Goal: Communication & Community: Answer question/provide support

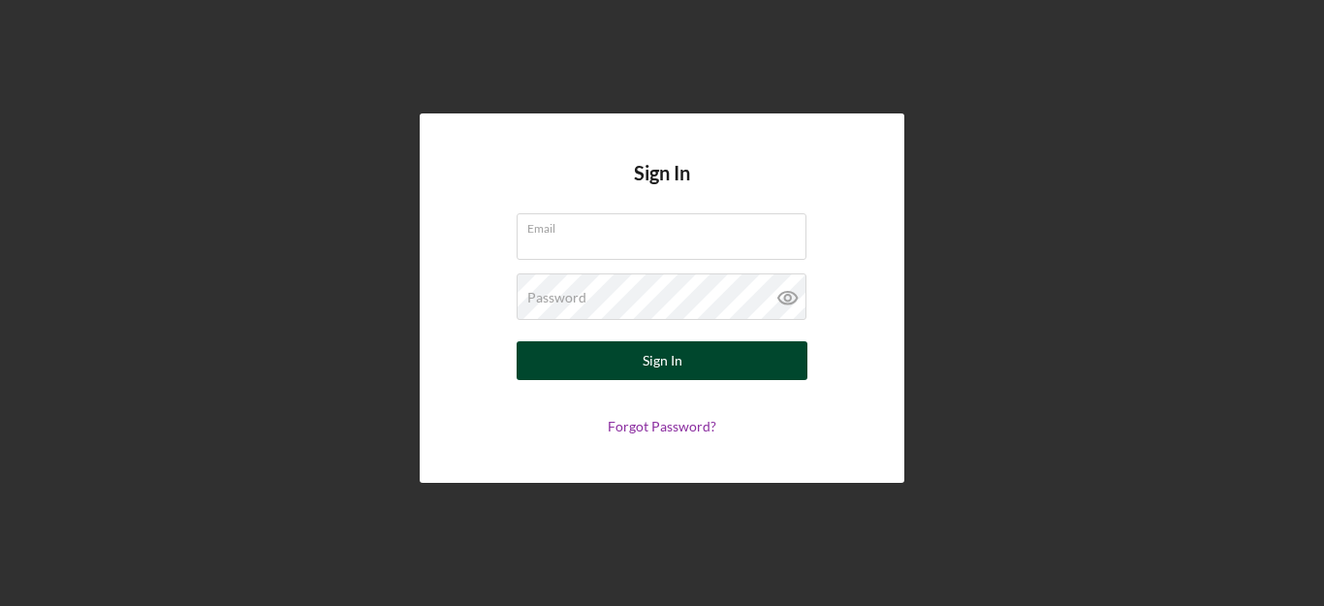
type input "[PERSON_NAME][EMAIL_ADDRESS][DOMAIN_NAME]"
click at [660, 357] on div "Sign In" at bounding box center [662, 360] width 40 height 39
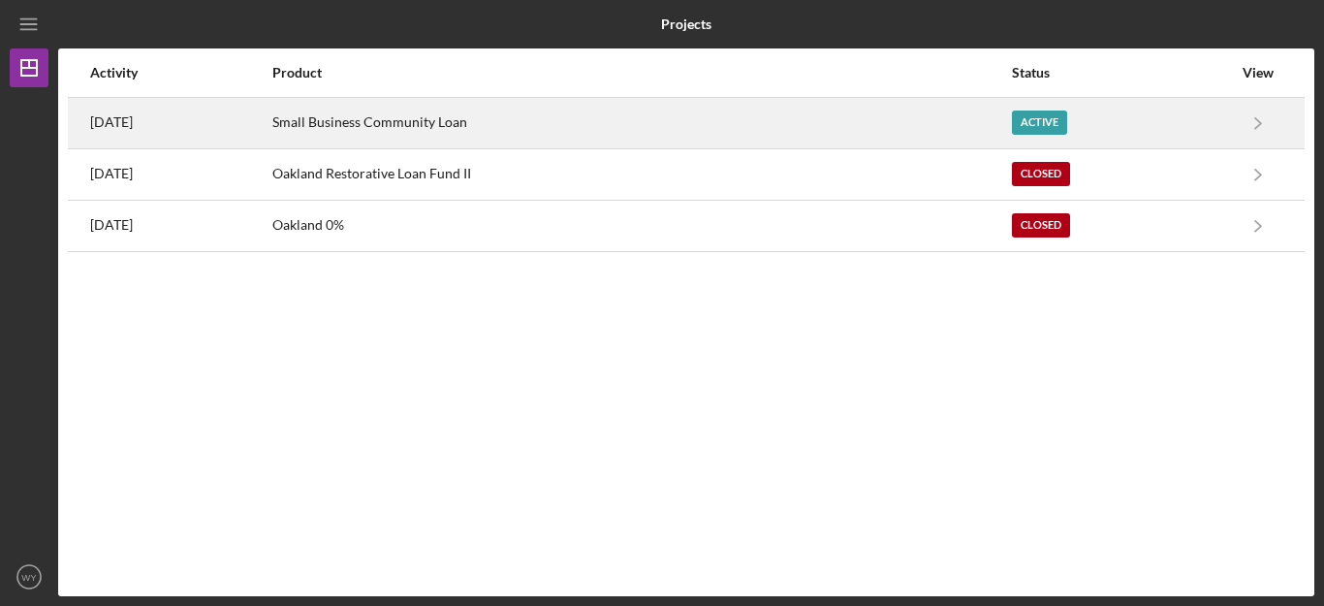
click at [687, 131] on div "Small Business Community Loan" at bounding box center [640, 123] width 737 height 48
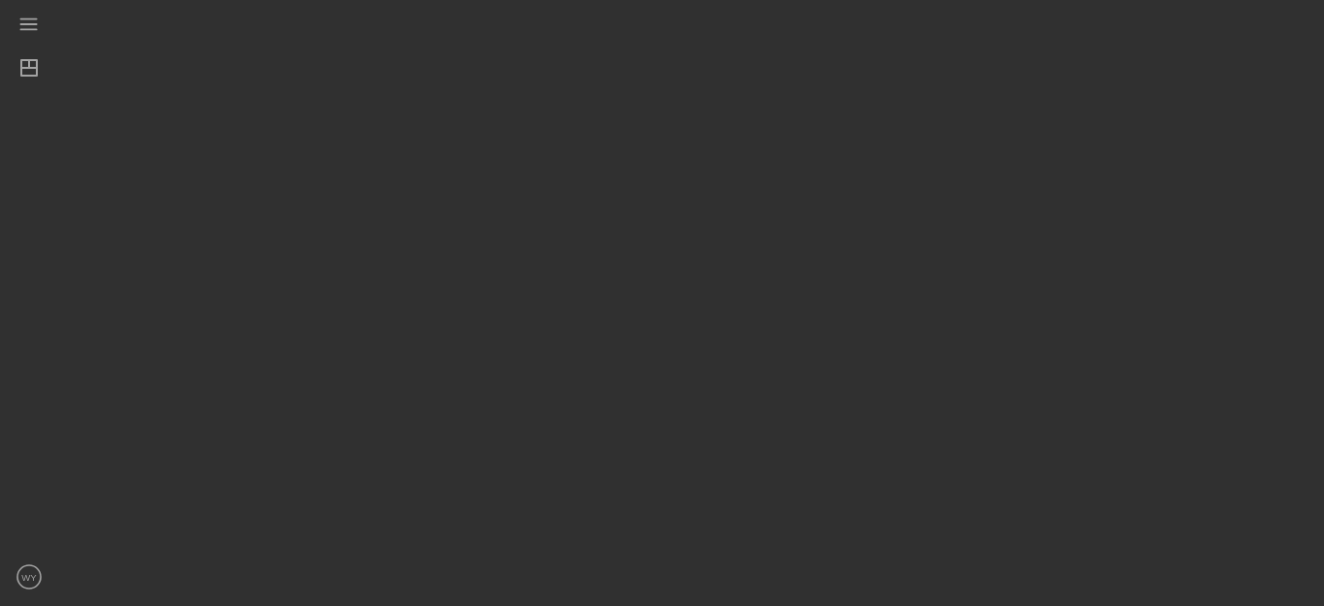
click at [687, 131] on div at bounding box center [686, 298] width 1256 height 596
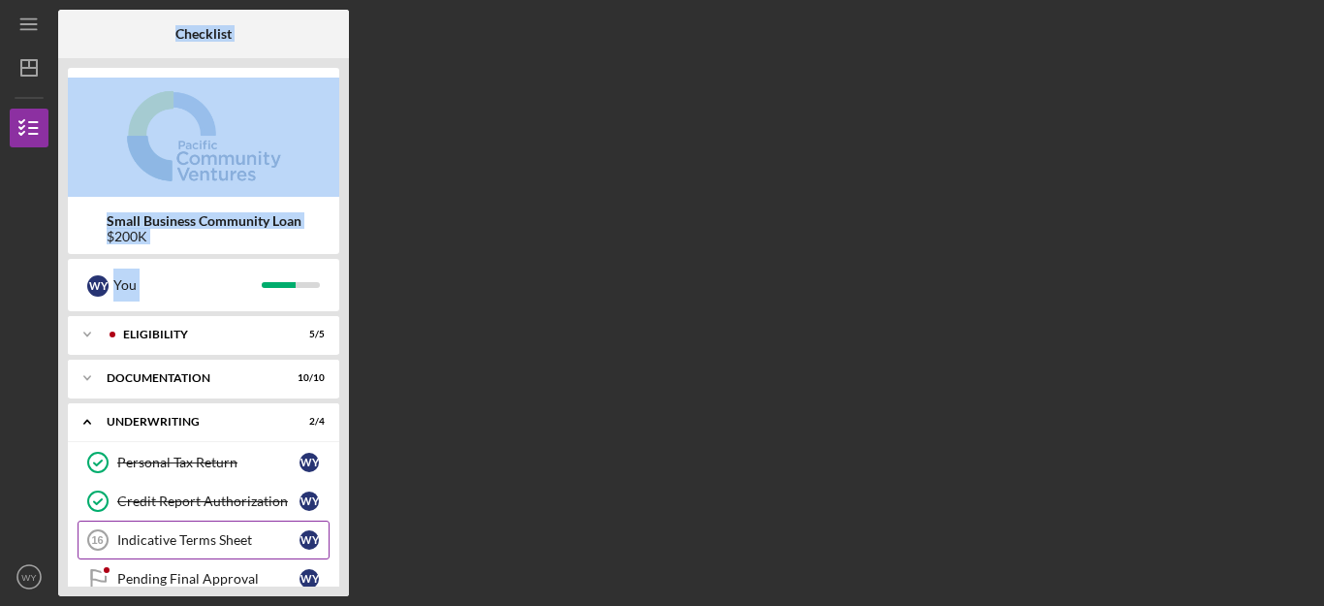
click at [189, 539] on div "Indicative Terms Sheet" at bounding box center [208, 540] width 182 height 16
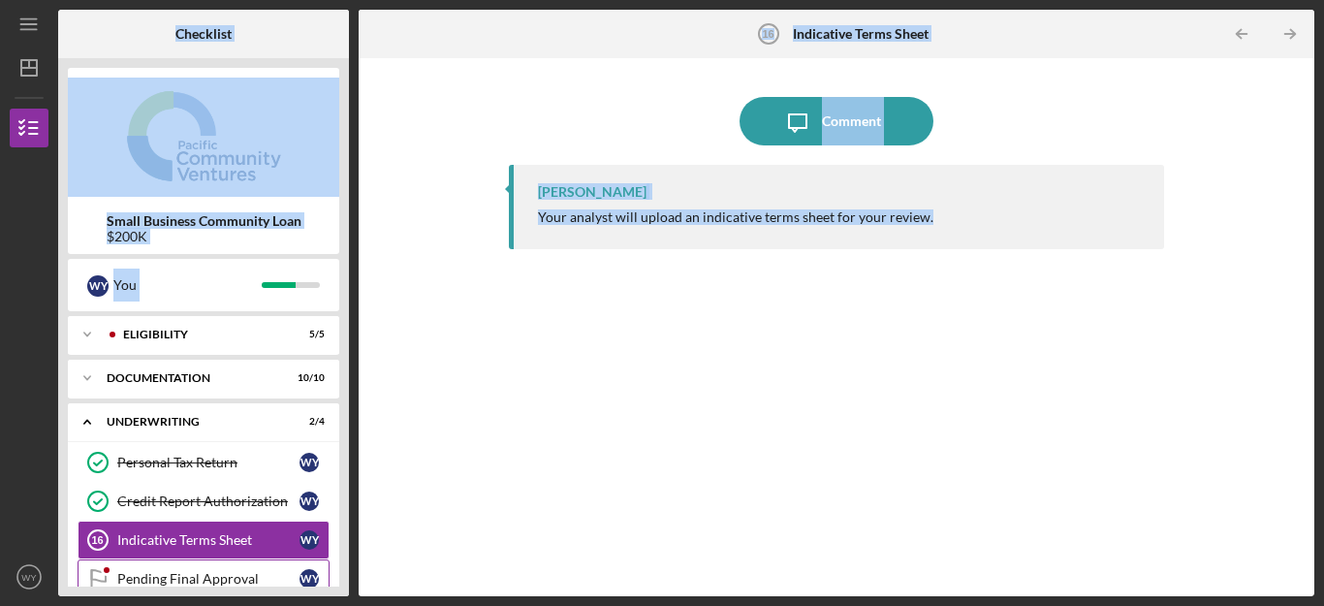
click at [200, 575] on div "Pending Final Approval" at bounding box center [208, 579] width 182 height 16
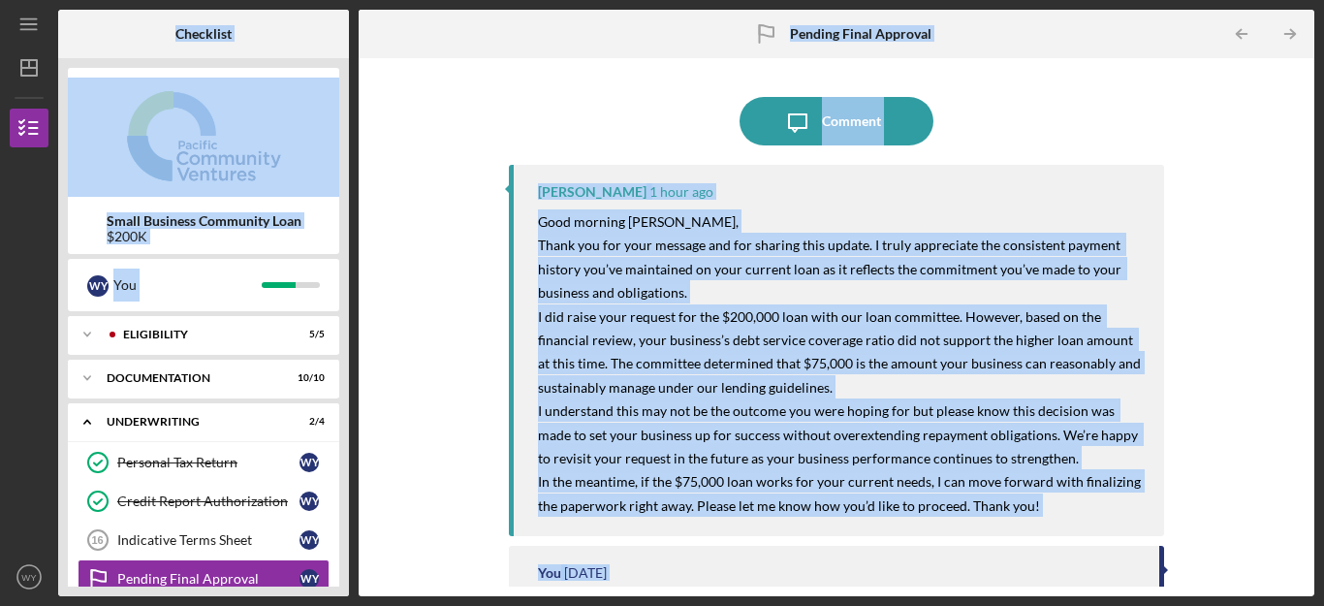
click at [473, 307] on div "Icon/Message Comment [PERSON_NAME] 1 hour ago Good morning [PERSON_NAME], Thank…" at bounding box center [836, 327] width 936 height 518
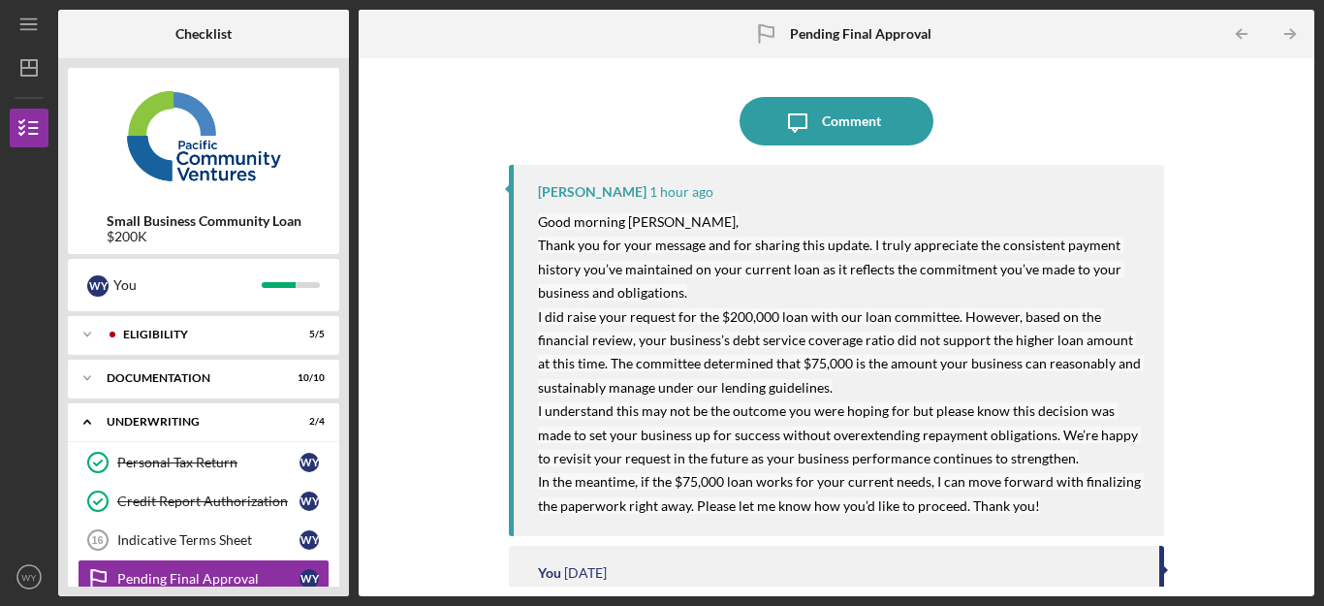
drag, startPoint x: 1048, startPoint y: 508, endPoint x: 533, endPoint y: 231, distance: 585.2
click at [533, 231] on div "[PERSON_NAME] 1 hour ago Good morning [PERSON_NAME], Thank you for your message…" at bounding box center [836, 350] width 655 height 371
copy mark "Lore ipsumdo Si. Ame, Conse adi eli sedd eiusmod tem inc utlabor etdo magnaa. E…"
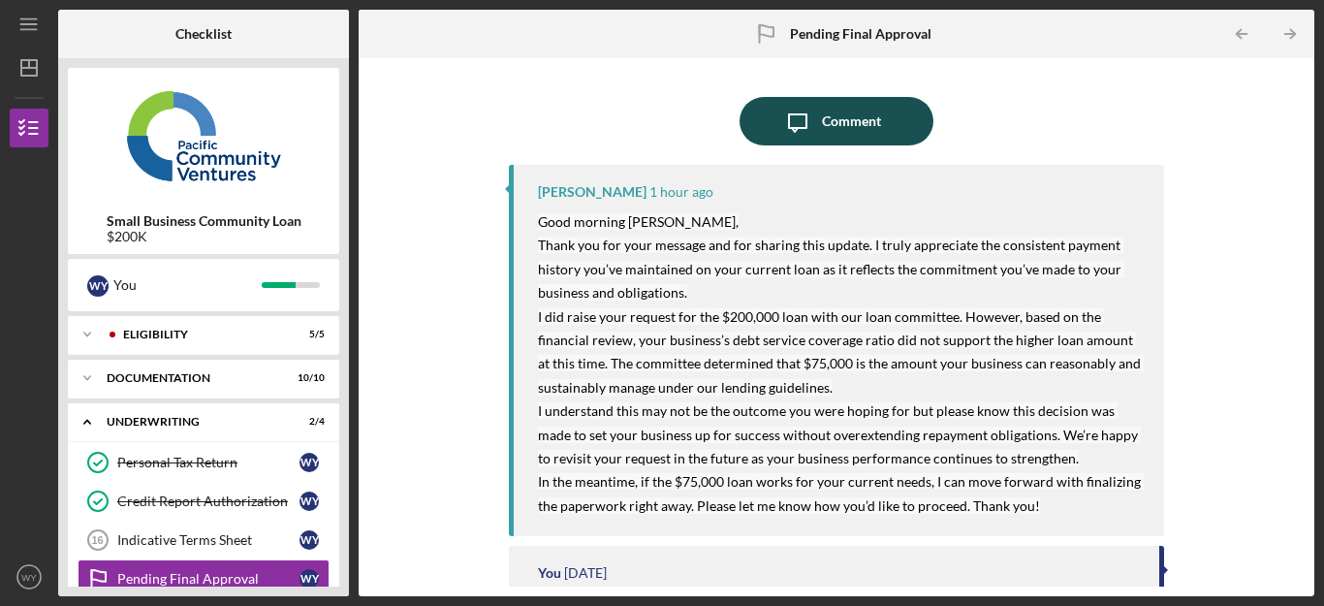
click at [833, 128] on div "Comment" at bounding box center [851, 121] width 59 height 48
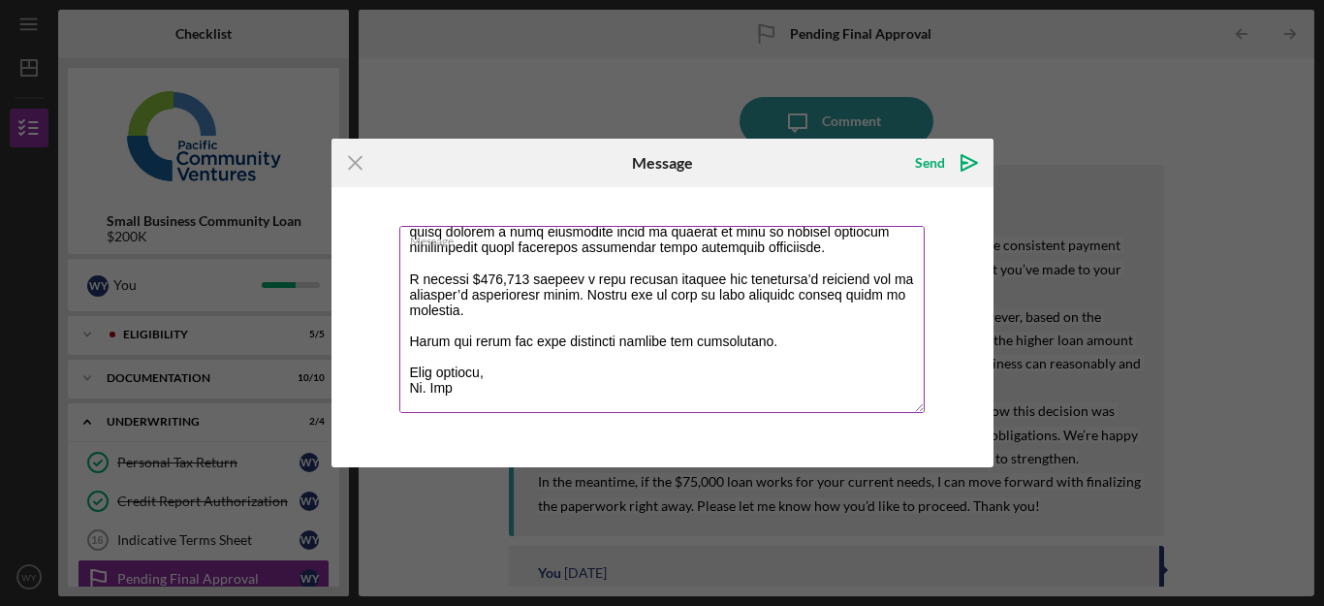
scroll to position [180, 0]
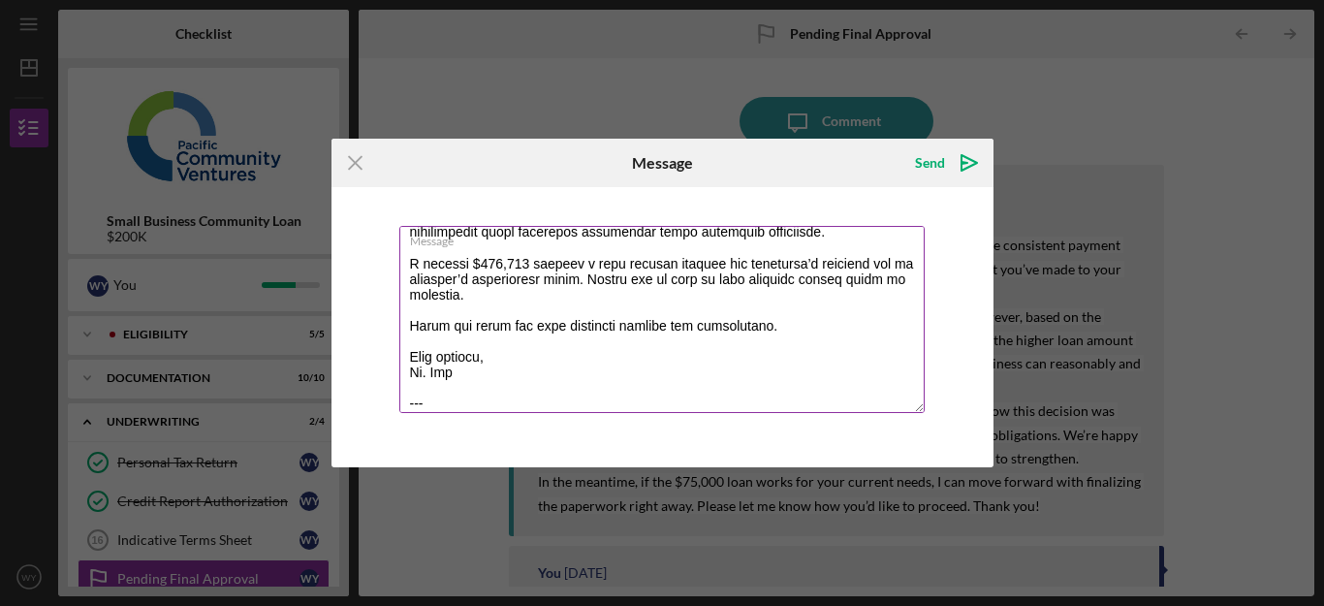
click at [675, 326] on textarea "Message" at bounding box center [661, 319] width 525 height 187
click at [671, 326] on textarea "Message" at bounding box center [661, 319] width 525 height 187
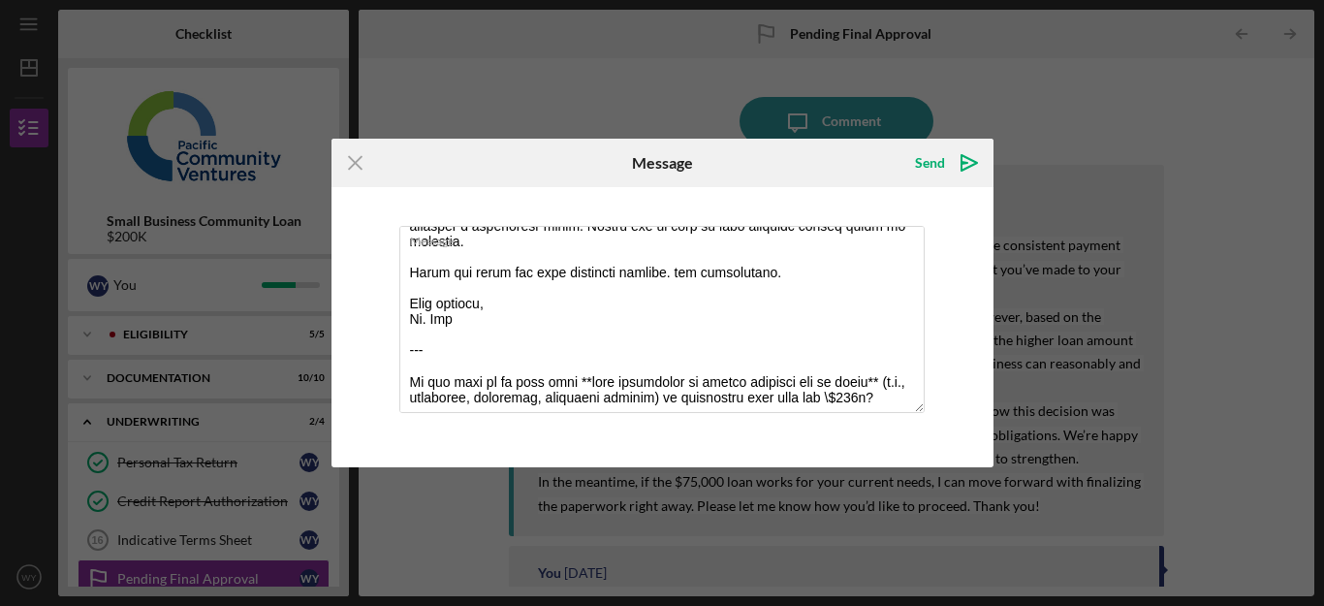
drag, startPoint x: 680, startPoint y: 324, endPoint x: 794, endPoint y: 491, distance: 202.4
click at [794, 491] on div "Icon/Menu Close Message Send Icon/icon-invite-send Message Cancel Send Icon/ico…" at bounding box center [662, 303] width 1324 height 606
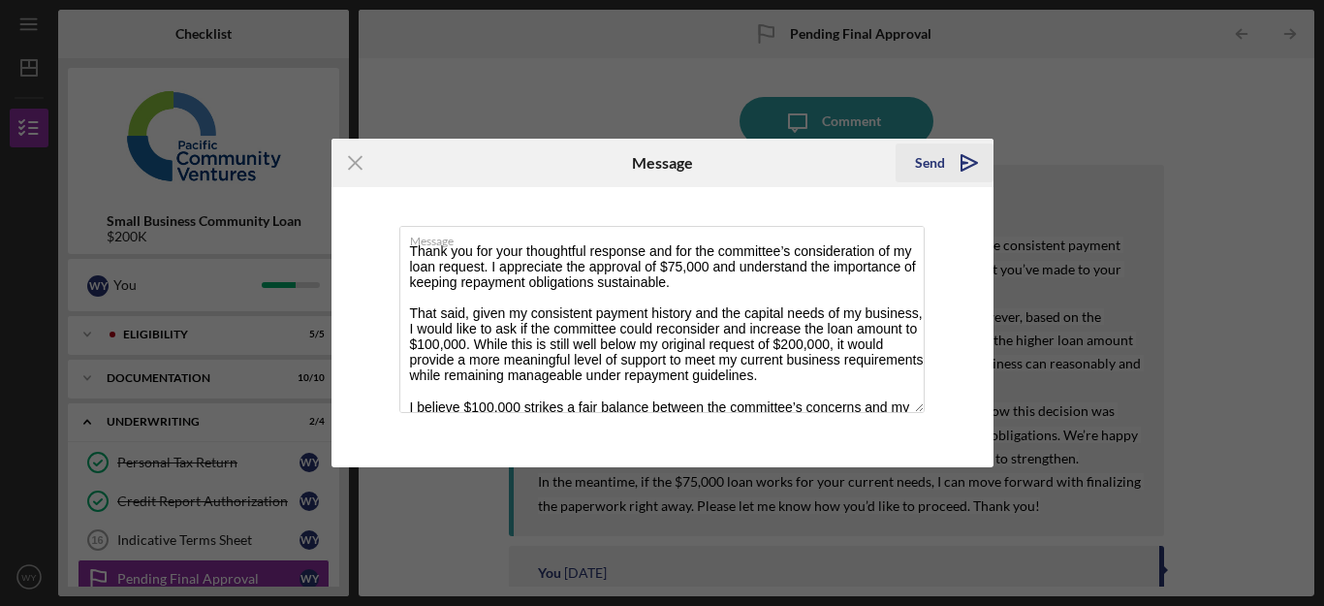
scroll to position [21, 0]
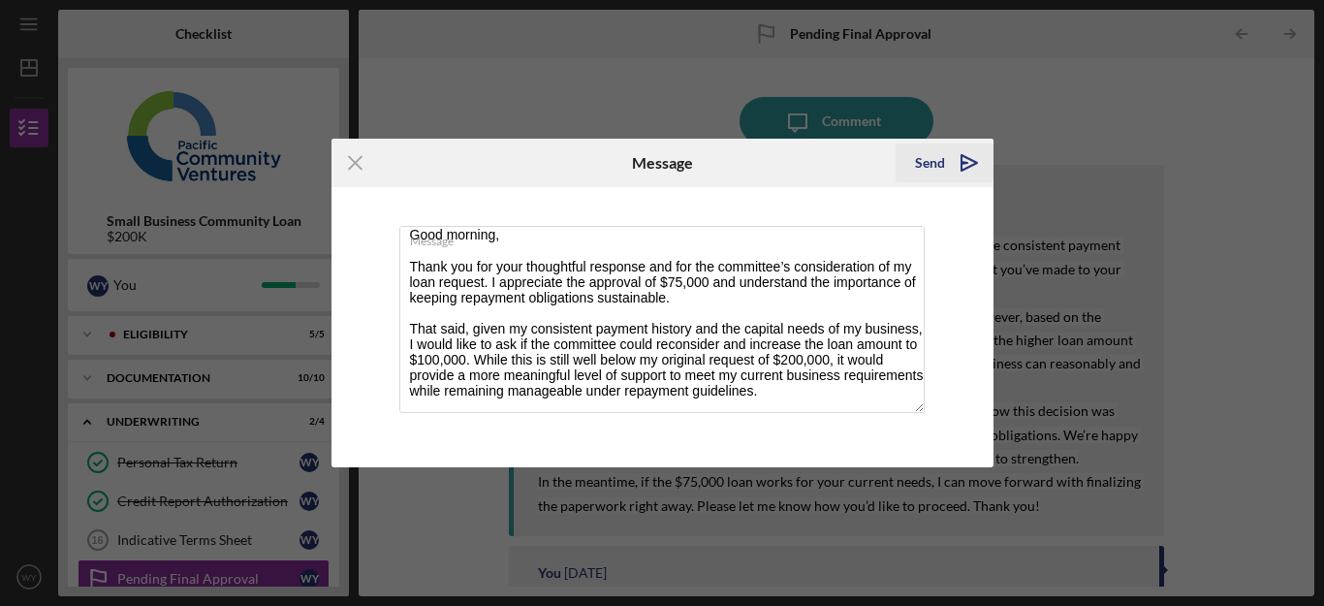
type textarea "Good morning, Thank you for your thoughtful response and for the committee’s co…"
click at [931, 164] on div "Send" at bounding box center [930, 162] width 30 height 39
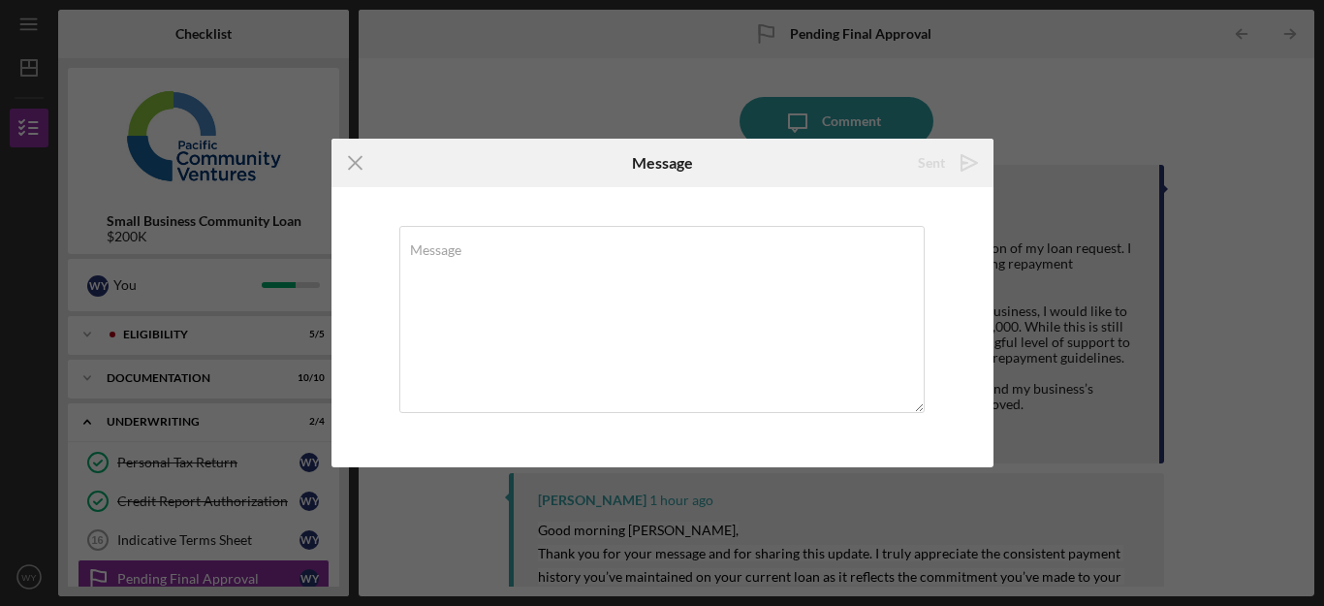
scroll to position [0, 0]
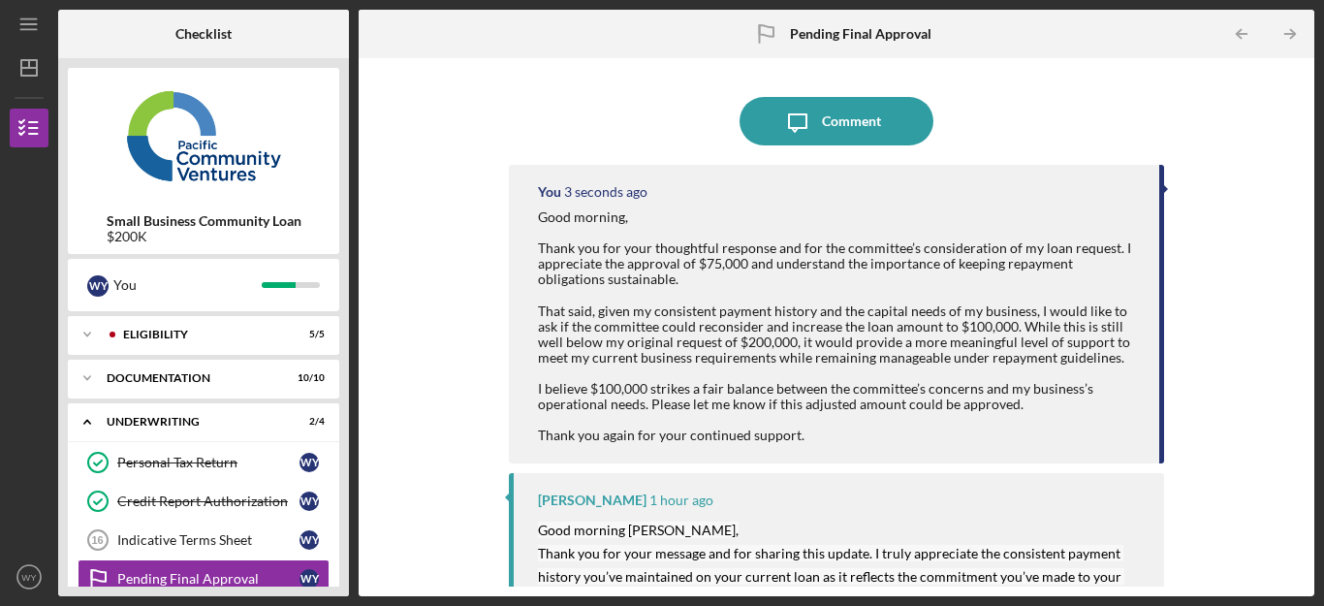
click at [411, 449] on div "Icon/Message Comment You 3 seconds ago Good morning, Thank you for your thought…" at bounding box center [836, 327] width 936 height 518
